Goal: Task Accomplishment & Management: Use online tool/utility

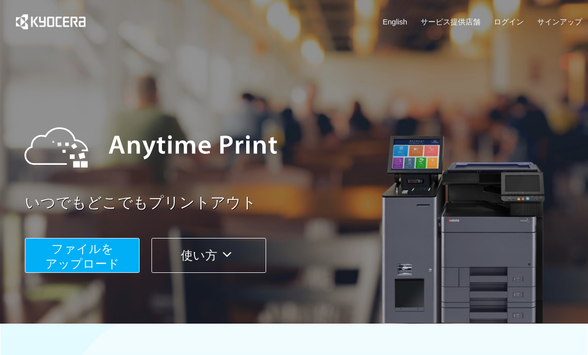
click at [121, 259] on button "ファイルを ​​アップロード" at bounding box center [82, 255] width 115 height 35
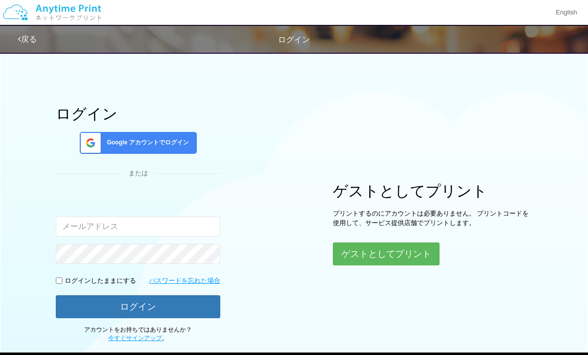
click at [414, 255] on button "ゲストとしてプリント" at bounding box center [386, 254] width 107 height 23
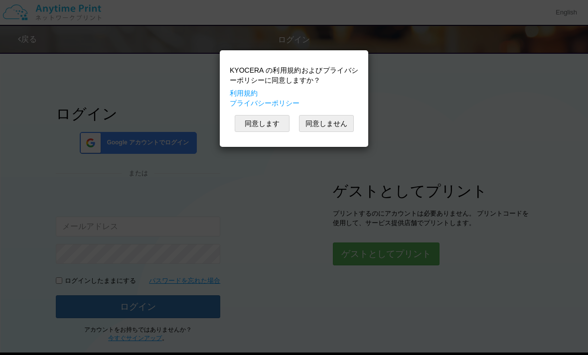
click at [261, 121] on button "同意します" at bounding box center [262, 123] width 55 height 17
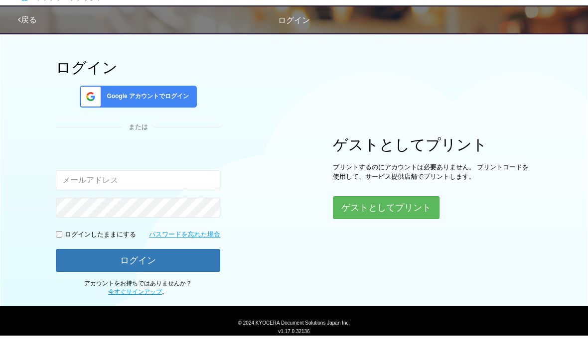
scroll to position [26, 0]
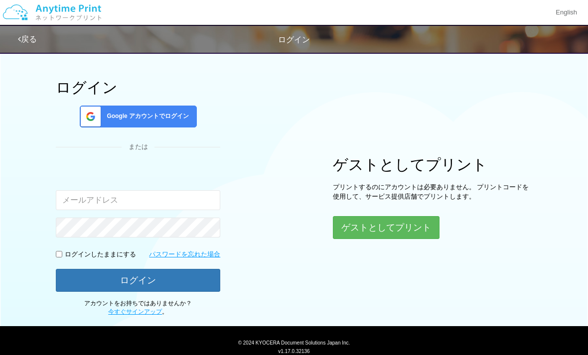
click at [395, 229] on button "ゲストとしてプリント" at bounding box center [386, 227] width 107 height 23
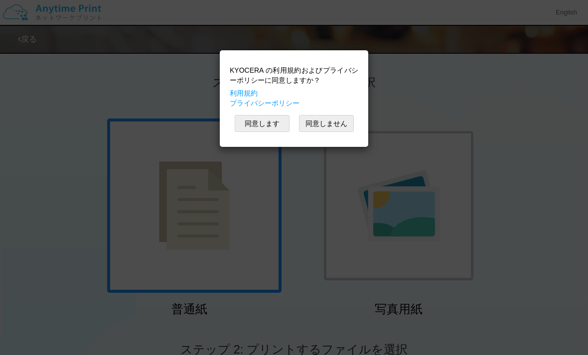
click at [263, 124] on button "同意します" at bounding box center [262, 123] width 55 height 17
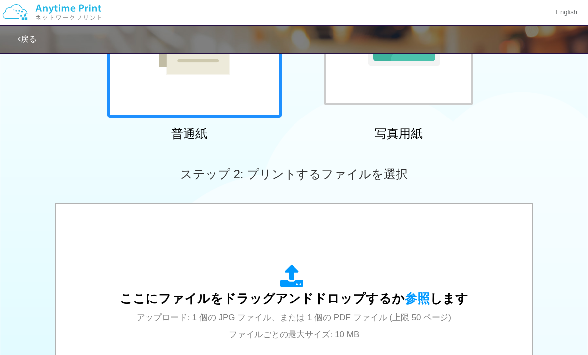
scroll to position [174, 0]
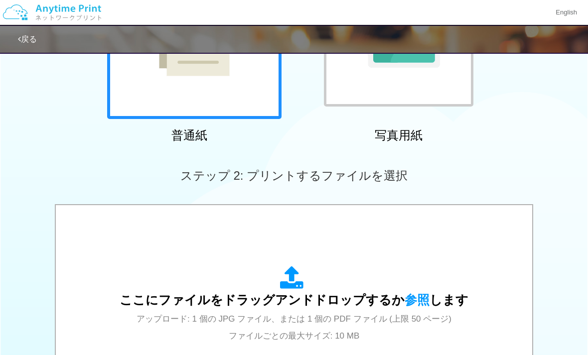
click at [409, 300] on span "参照" at bounding box center [417, 300] width 25 height 14
click at [412, 303] on span "参照" at bounding box center [417, 300] width 25 height 14
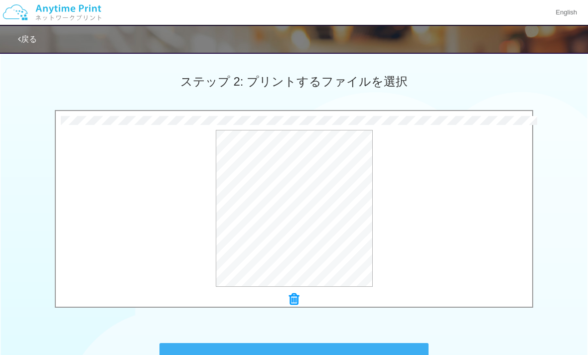
scroll to position [268, 0]
click at [0, 0] on button "プレビュー" at bounding box center [0, 0] width 0 height 0
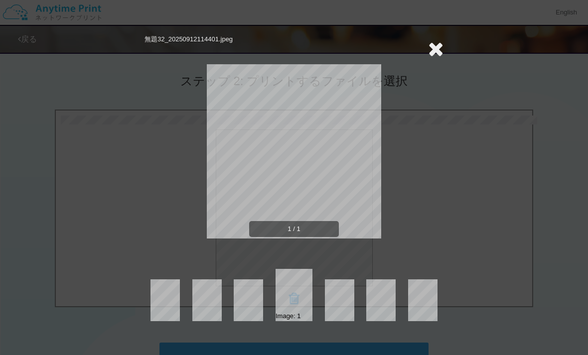
click at [443, 49] on icon at bounding box center [435, 49] width 15 height 20
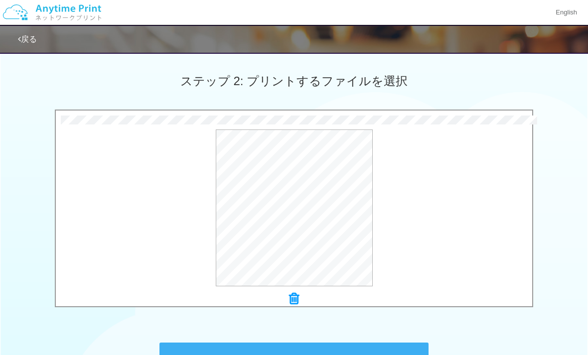
scroll to position [239, 0]
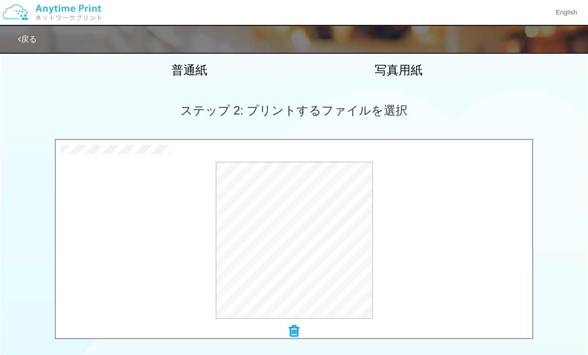
click at [294, 327] on icon at bounding box center [294, 331] width 10 height 13
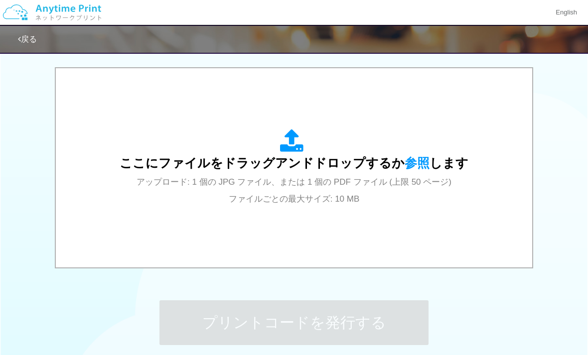
scroll to position [316, 0]
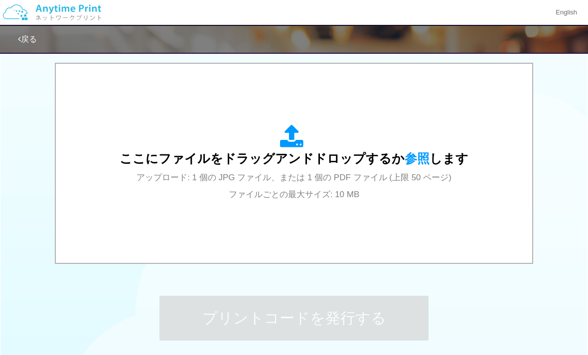
click at [419, 158] on span "参照" at bounding box center [417, 159] width 25 height 14
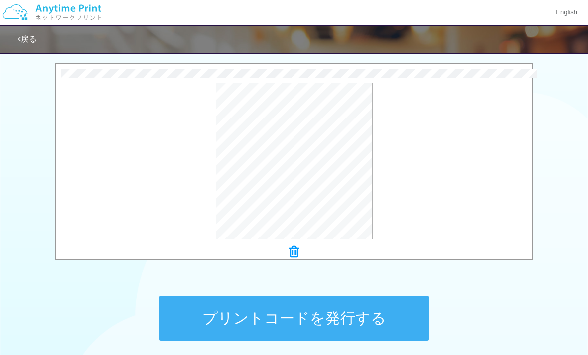
click at [381, 317] on button "プリントコードを発行する" at bounding box center [294, 318] width 269 height 45
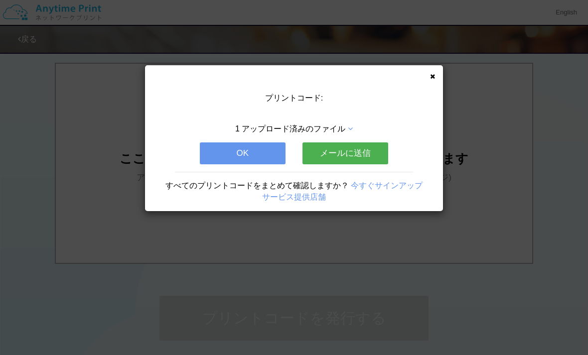
scroll to position [0, 0]
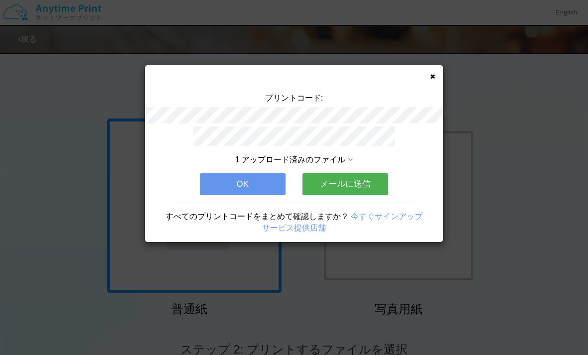
click at [264, 177] on button "OK" at bounding box center [243, 184] width 86 height 22
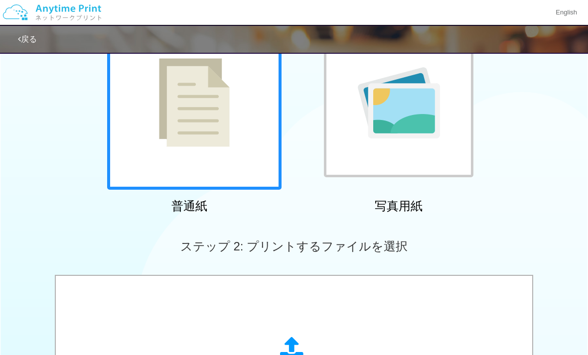
scroll to position [171, 0]
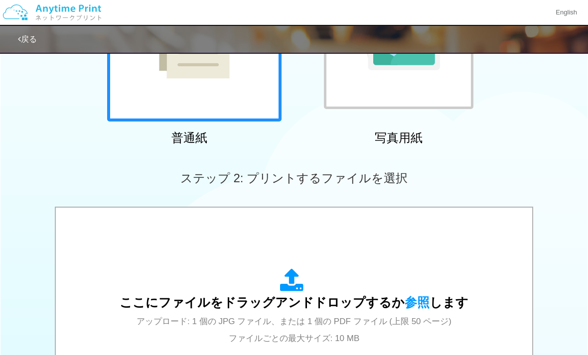
click at [413, 304] on span "参照" at bounding box center [417, 303] width 25 height 14
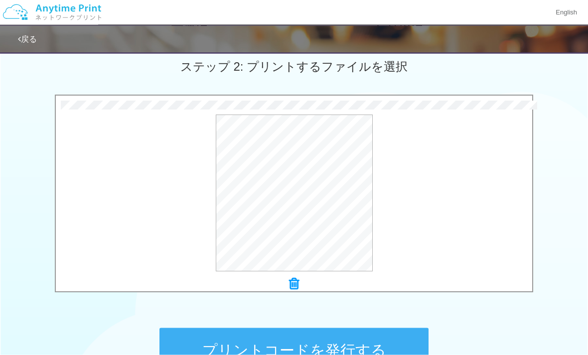
scroll to position [287, 0]
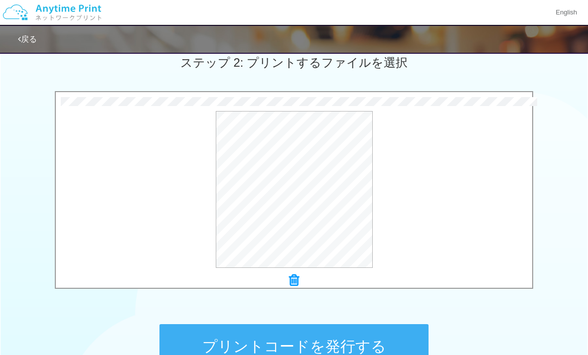
click at [369, 350] on button "プリントコードを発行する" at bounding box center [294, 347] width 269 height 45
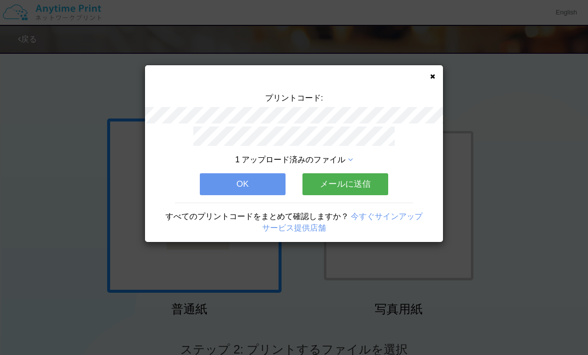
click at [435, 73] on icon at bounding box center [432, 76] width 5 height 6
